Goal: Transaction & Acquisition: Book appointment/travel/reservation

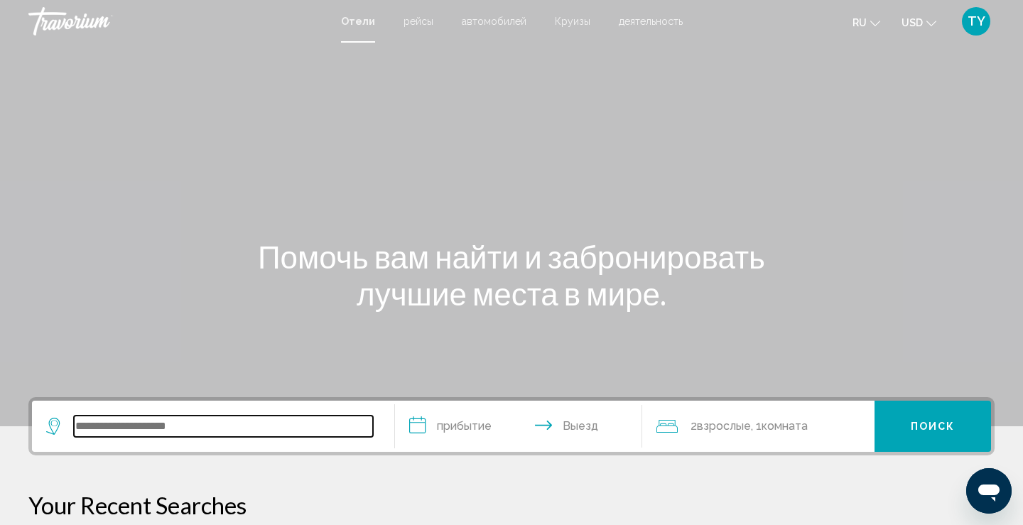
click at [125, 424] on input "Search widget" at bounding box center [223, 426] width 299 height 21
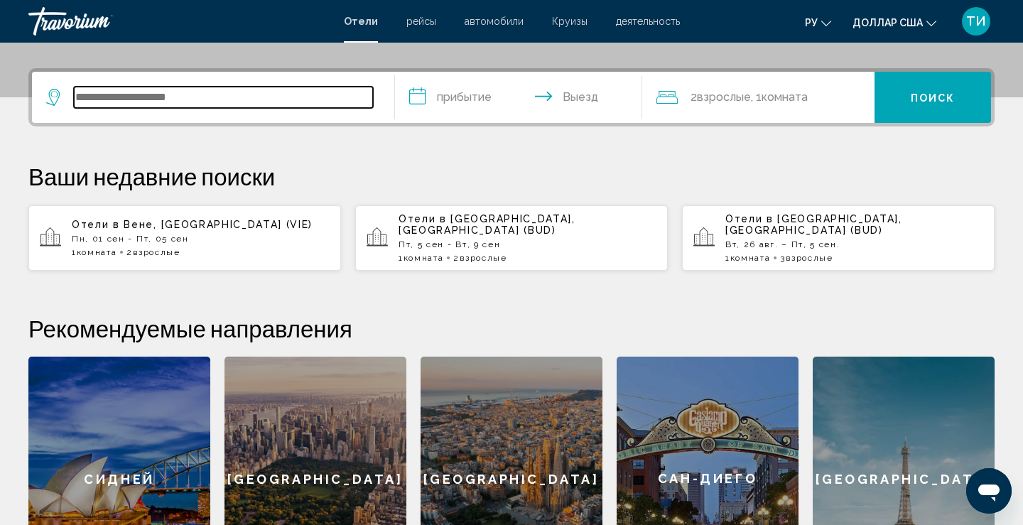
scroll to position [327, 0]
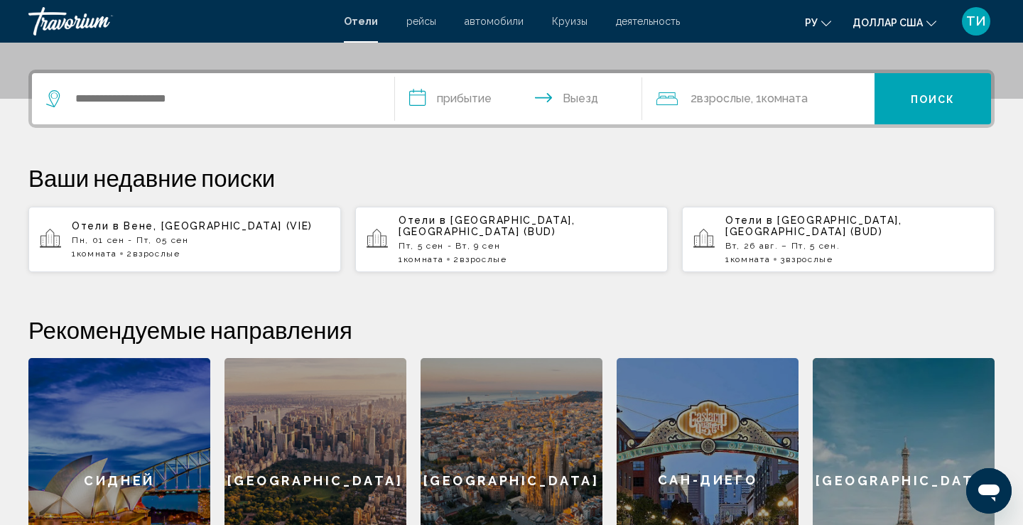
click at [265, 249] on div "1 Комната номера 2 Взрослые Взрослый" at bounding box center [201, 254] width 258 height 10
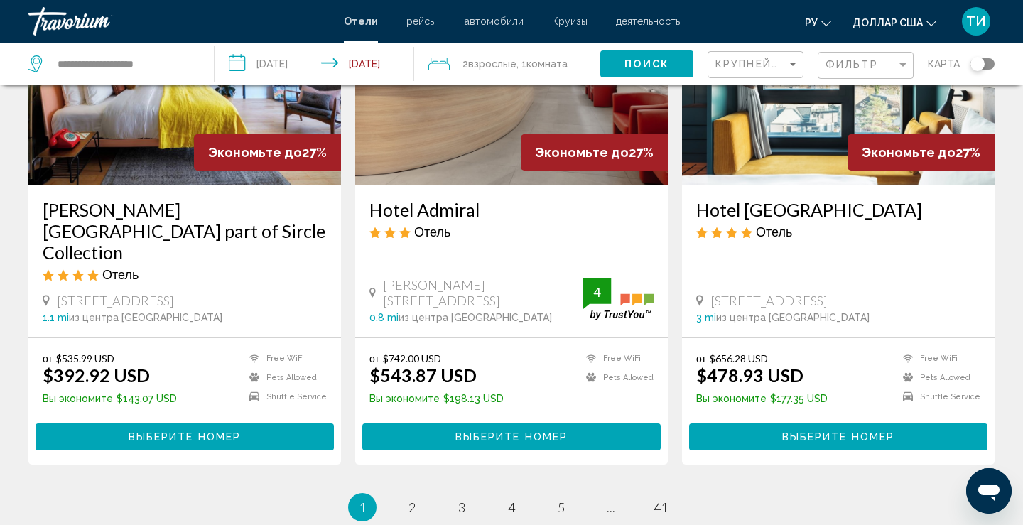
scroll to position [1919, 0]
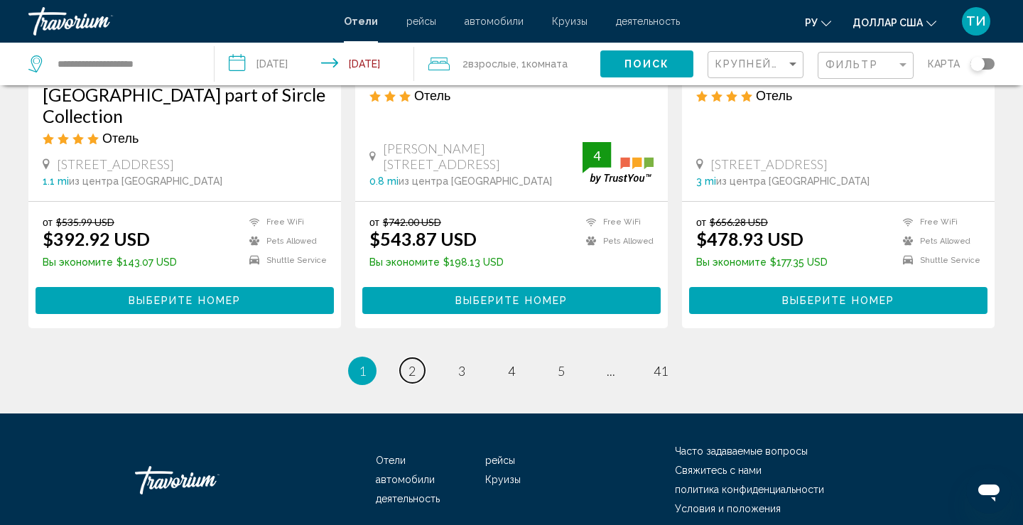
click at [411, 363] on span "2" at bounding box center [411, 371] width 7 height 16
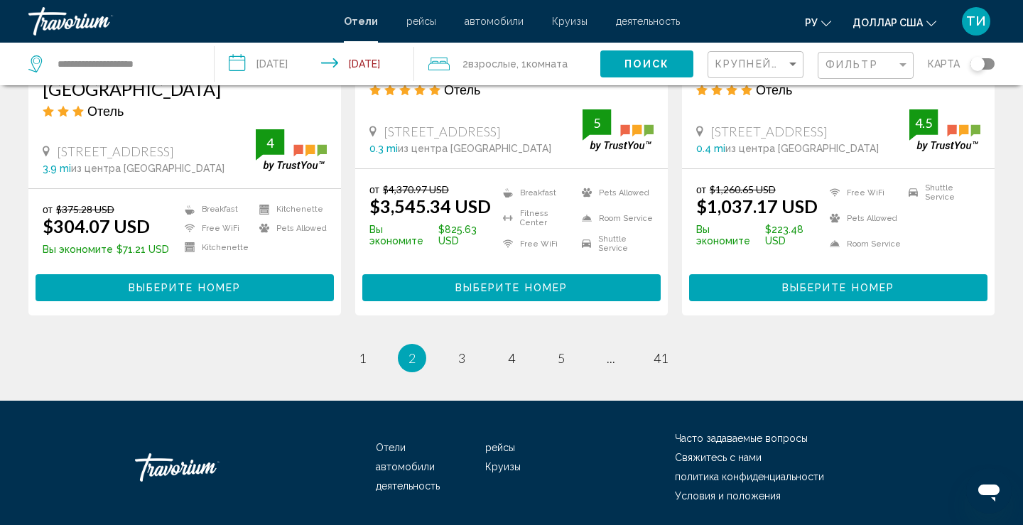
scroll to position [1971, 0]
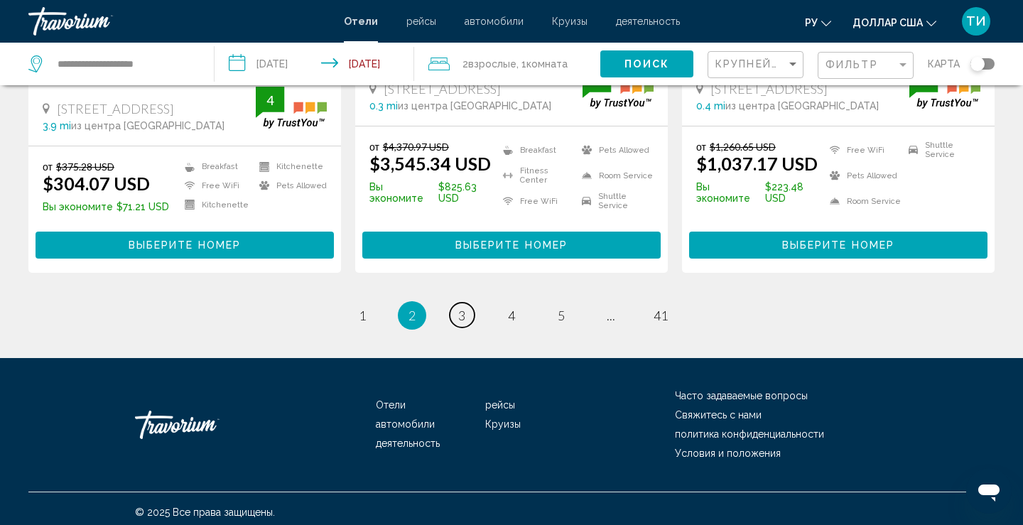
click at [460, 310] on span "3" at bounding box center [461, 316] width 7 height 16
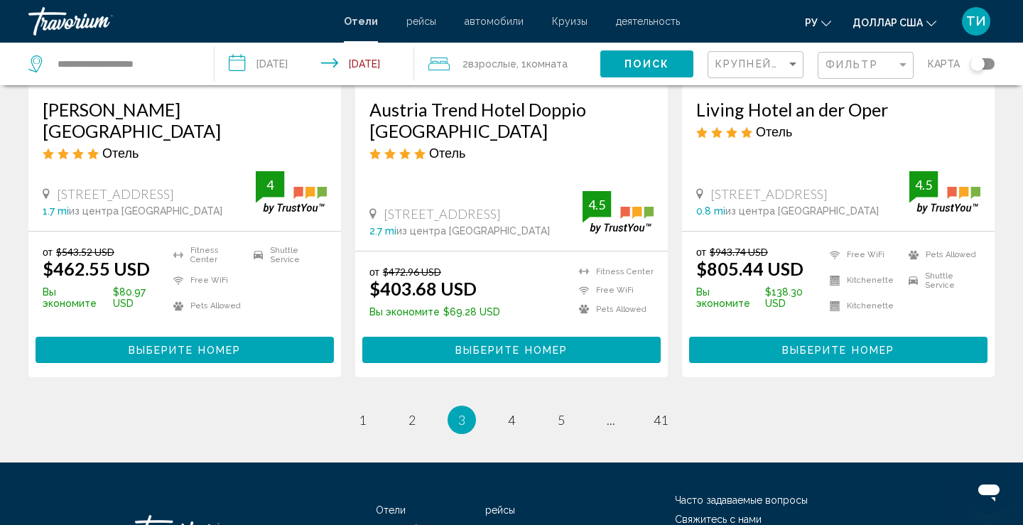
scroll to position [1904, 0]
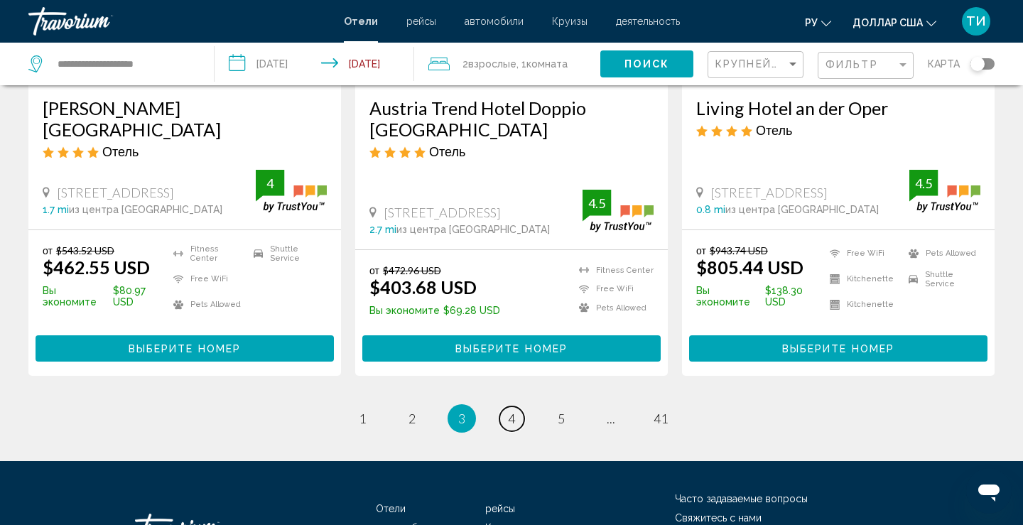
click at [511, 411] on span "4" at bounding box center [511, 419] width 7 height 16
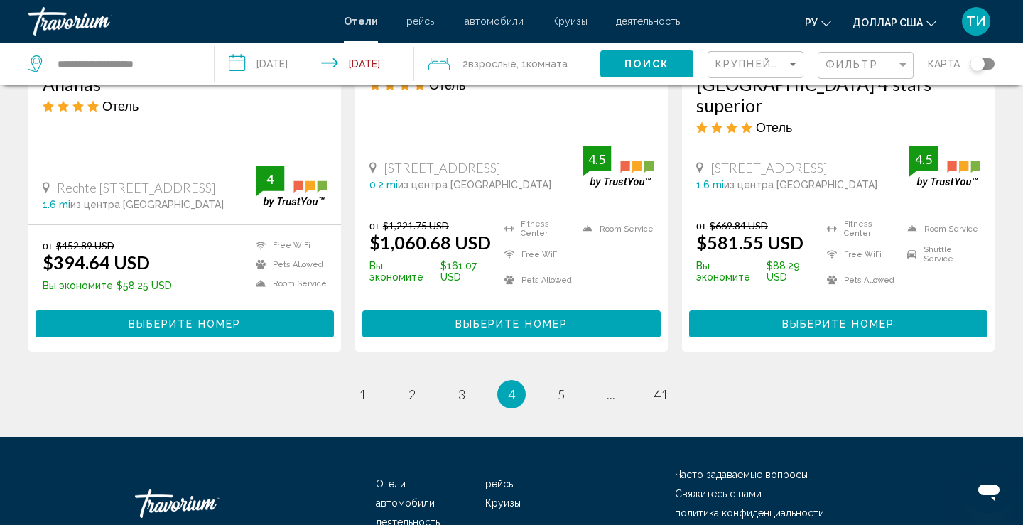
scroll to position [1975, 0]
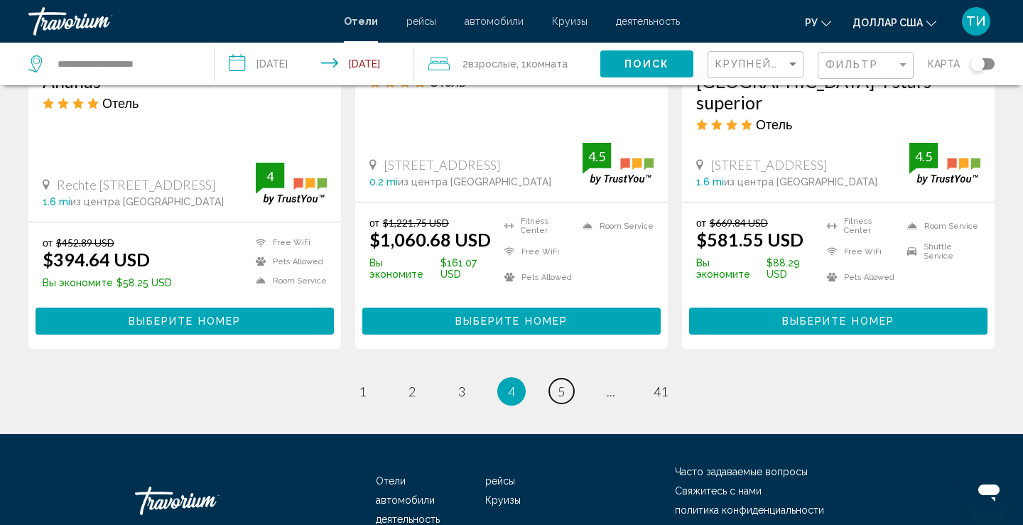
click at [561, 384] on span "5" at bounding box center [561, 392] width 7 height 16
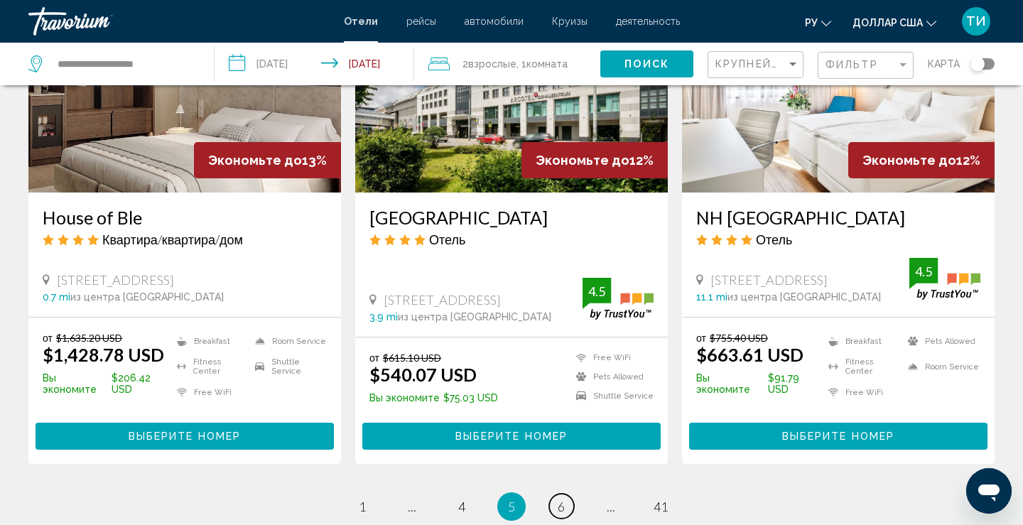
scroll to position [1917, 0]
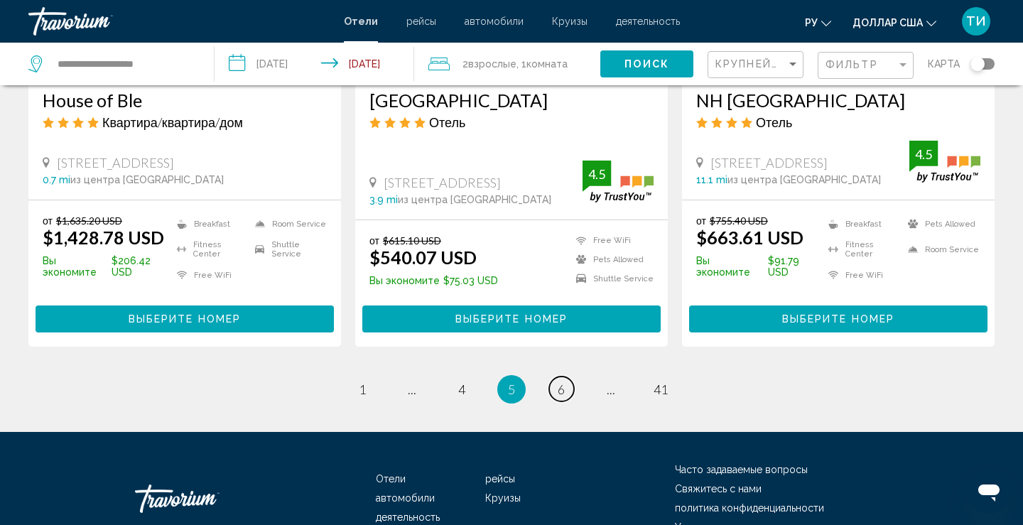
click at [563, 381] on span "6" at bounding box center [561, 389] width 7 height 16
